Goal: Find specific page/section: Find specific page/section

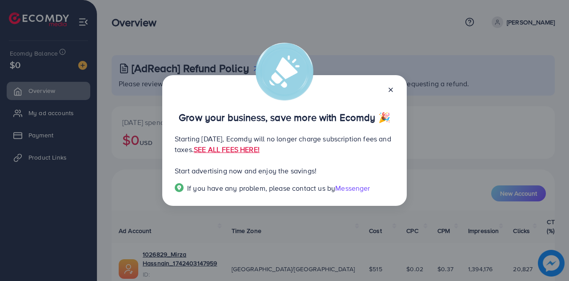
click at [390, 86] on icon at bounding box center [390, 89] width 7 height 7
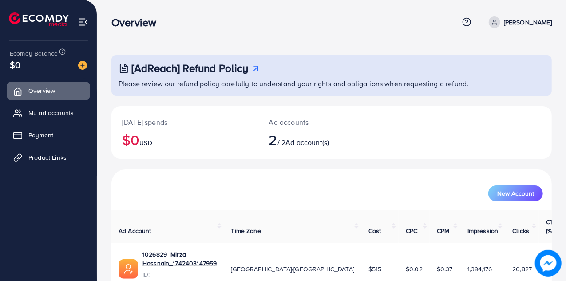
scroll to position [60, 0]
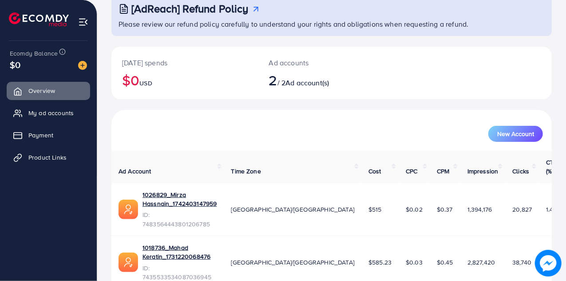
click at [546, 205] on span "1.49" at bounding box center [551, 209] width 11 height 9
drag, startPoint x: 532, startPoint y: 191, endPoint x: 522, endPoint y: 191, distance: 10.7
click at [539, 191] on td "1.49" at bounding box center [552, 209] width 27 height 53
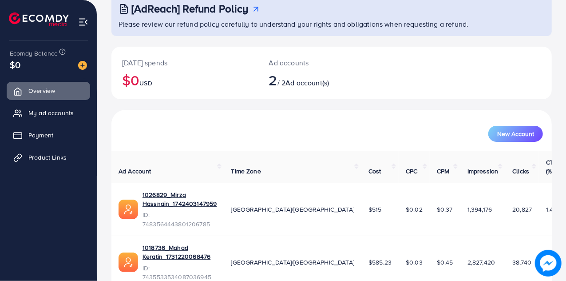
drag, startPoint x: 522, startPoint y: 191, endPoint x: 539, endPoint y: 190, distance: 17.4
click at [539, 190] on td "1.49" at bounding box center [552, 209] width 27 height 53
click at [546, 258] on span "2.63" at bounding box center [552, 262] width 12 height 9
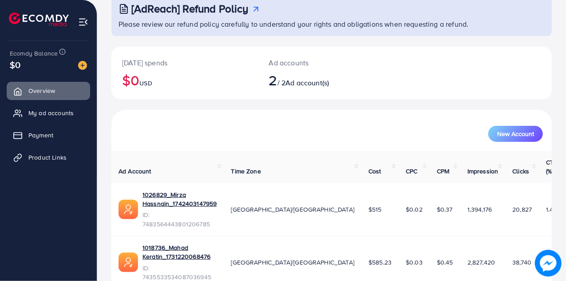
click at [546, 258] on span "2.63" at bounding box center [552, 262] width 12 height 9
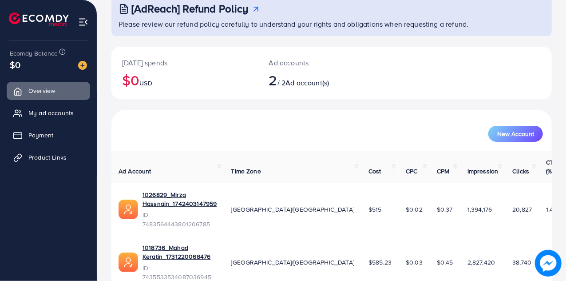
click at [546, 258] on span "2.63" at bounding box center [552, 262] width 12 height 9
drag, startPoint x: 448, startPoint y: 224, endPoint x: 437, endPoint y: 226, distance: 10.8
click at [461, 235] on td "2,827,420" at bounding box center [483, 261] width 45 height 53
drag, startPoint x: 437, startPoint y: 226, endPoint x: 443, endPoint y: 225, distance: 6.2
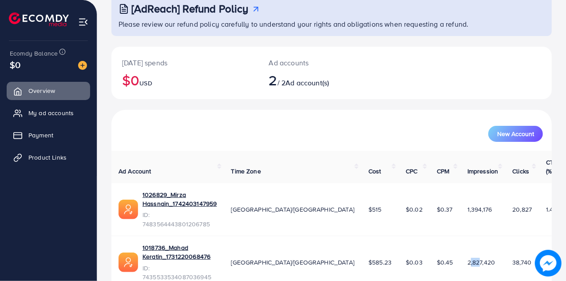
click at [461, 235] on td "2,827,420" at bounding box center [483, 261] width 45 height 53
click at [468, 258] on span "2,827,420" at bounding box center [482, 262] width 28 height 9
drag, startPoint x: 466, startPoint y: 225, endPoint x: 439, endPoint y: 222, distance: 27.8
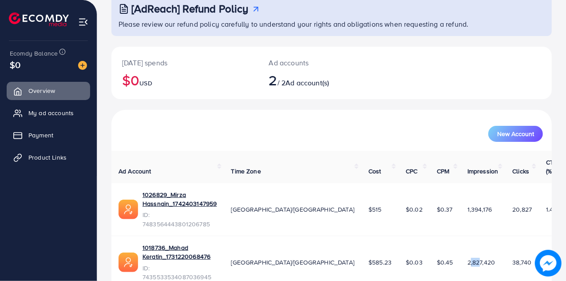
click at [461, 235] on td "2,827,420" at bounding box center [483, 261] width 45 height 53
drag, startPoint x: 439, startPoint y: 222, endPoint x: 469, endPoint y: 226, distance: 30.1
click at [469, 235] on td "2,827,420" at bounding box center [483, 261] width 45 height 53
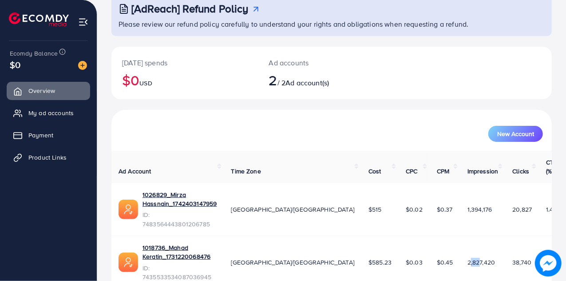
drag, startPoint x: 469, startPoint y: 226, endPoint x: 444, endPoint y: 226, distance: 24.4
click at [461, 235] on td "2,827,420" at bounding box center [483, 261] width 45 height 53
click at [468, 258] on span "2,827,420" at bounding box center [482, 262] width 28 height 9
click at [513, 258] on span "38,740" at bounding box center [522, 262] width 19 height 9
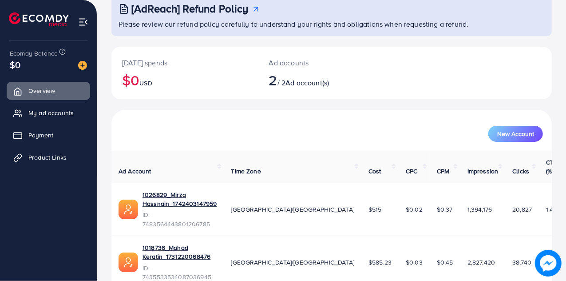
click at [513, 258] on span "38,740" at bounding box center [522, 262] width 19 height 9
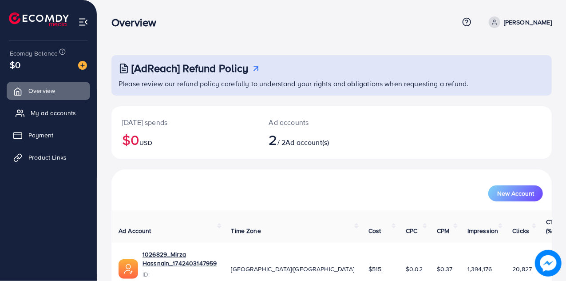
click at [43, 107] on link "My ad accounts" at bounding box center [49, 113] width 84 height 18
